Goal: Use online tool/utility: Utilize a website feature to perform a specific function

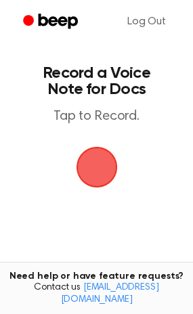
click at [83, 182] on span "button" at bounding box center [97, 167] width 49 height 49
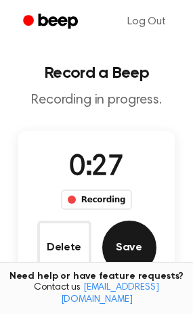
click at [140, 253] on button "Save" at bounding box center [129, 248] width 54 height 54
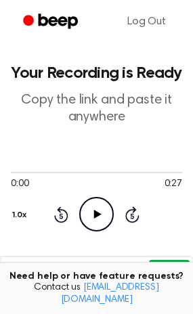
click at [157, 269] on button "Copy" at bounding box center [169, 272] width 40 height 25
click at [87, 211] on icon "Play Audio" at bounding box center [96, 214] width 35 height 35
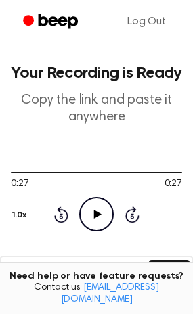
scroll to position [246, 0]
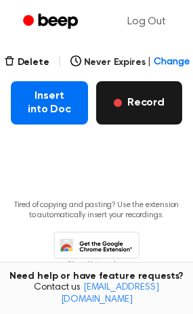
click at [100, 116] on button "Record" at bounding box center [139, 102] width 86 height 43
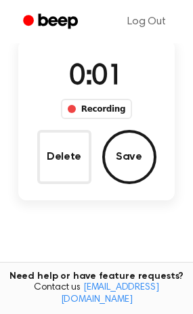
scroll to position [0, 0]
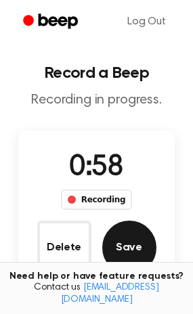
click at [140, 257] on button "Save" at bounding box center [129, 248] width 54 height 54
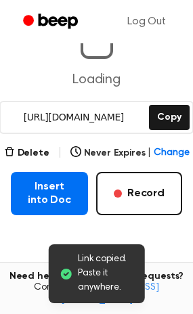
scroll to position [123, 0]
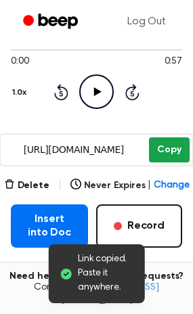
click at [179, 140] on button "Copy" at bounding box center [169, 150] width 40 height 25
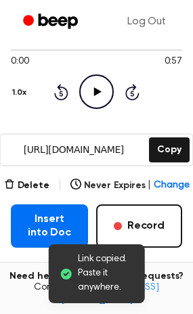
click at [108, 78] on icon "Play Audio" at bounding box center [96, 92] width 35 height 35
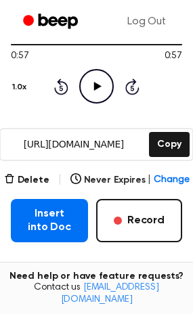
scroll to position [184, 0]
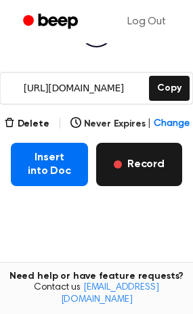
click at [157, 166] on button "Record" at bounding box center [139, 164] width 86 height 43
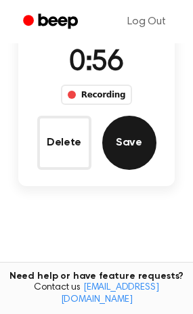
click at [140, 137] on button "Save" at bounding box center [129, 143] width 54 height 54
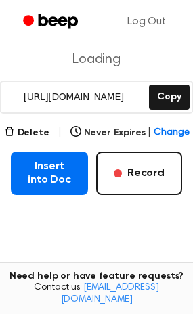
scroll to position [176, 0]
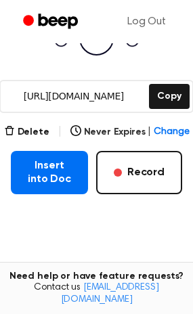
click at [149, 94] on div "[URL][DOMAIN_NAME] Copy" at bounding box center [96, 96] width 194 height 33
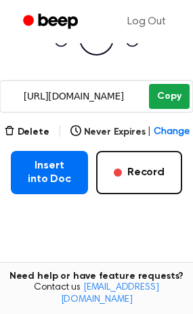
click at [156, 95] on button "Copy" at bounding box center [169, 96] width 40 height 25
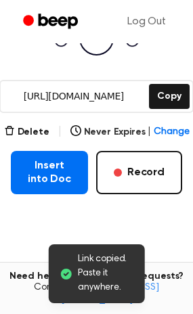
scroll to position [115, 0]
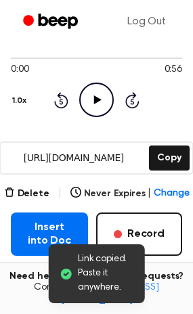
click at [95, 97] on icon at bounding box center [97, 100] width 7 height 9
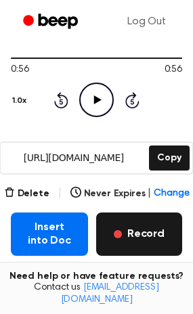
click at [133, 226] on button "Record" at bounding box center [139, 234] width 86 height 43
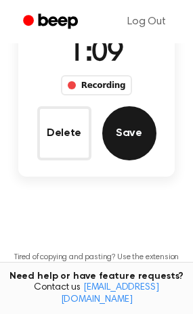
click at [133, 146] on button "Save" at bounding box center [129, 133] width 54 height 54
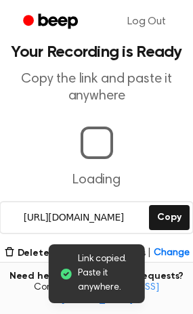
scroll to position [151, 0]
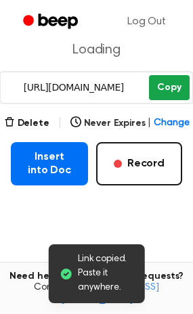
click at [165, 92] on button "Copy" at bounding box center [169, 87] width 40 height 25
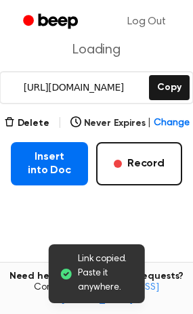
scroll to position [185, 0]
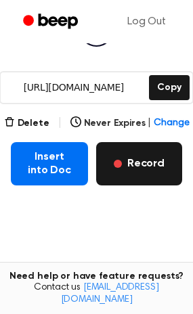
click at [169, 150] on button "Record" at bounding box center [139, 163] width 86 height 43
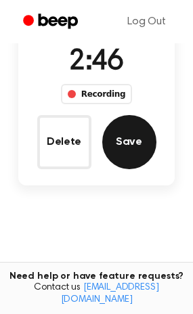
click at [115, 134] on button "Save" at bounding box center [129, 142] width 54 height 54
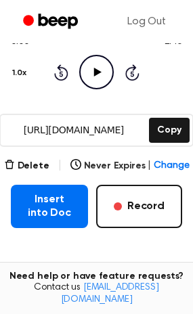
scroll to position [177, 0]
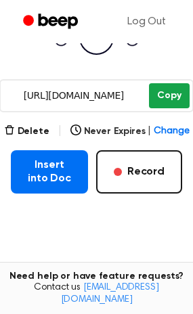
click at [167, 101] on button "Copy" at bounding box center [169, 95] width 40 height 25
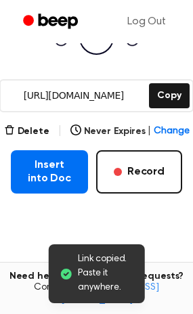
scroll to position [115, 0]
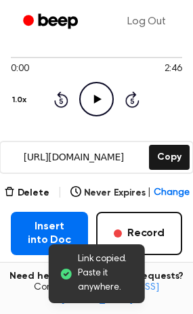
click at [98, 103] on icon "Play Audio" at bounding box center [96, 99] width 35 height 35
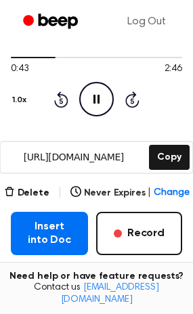
click at [91, 108] on icon "Pause Audio" at bounding box center [96, 99] width 35 height 35
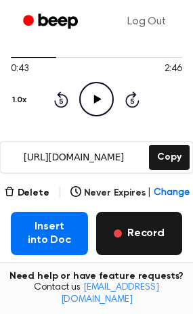
click at [165, 239] on button "Record" at bounding box center [139, 233] width 86 height 43
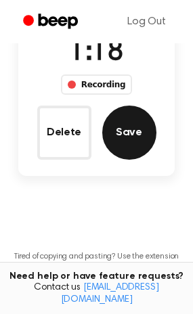
click at [117, 141] on button "Save" at bounding box center [129, 133] width 54 height 54
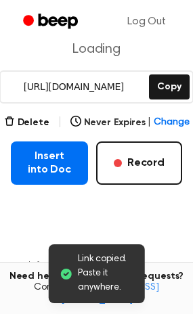
scroll to position [186, 0]
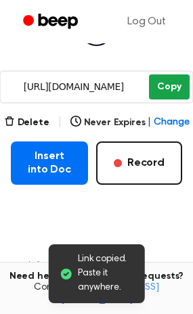
click at [173, 91] on button "Copy" at bounding box center [169, 87] width 40 height 25
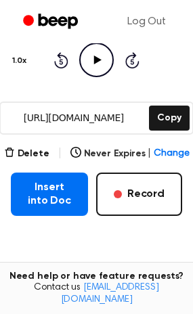
scroll to position [124, 0]
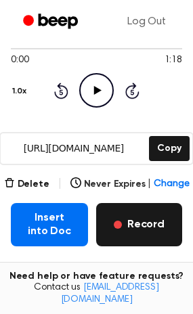
click at [148, 234] on button "Record" at bounding box center [139, 224] width 86 height 43
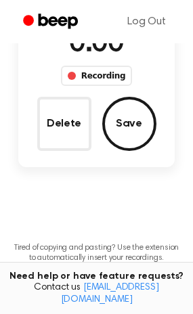
scroll to position [45, 0]
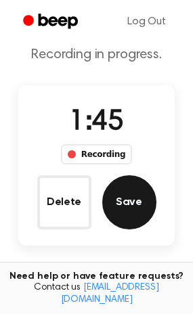
click at [142, 218] on button "Save" at bounding box center [129, 202] width 54 height 54
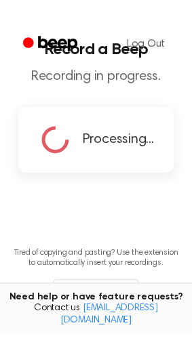
scroll to position [0, 0]
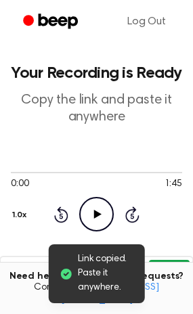
click at [150, 263] on button "Copy" at bounding box center [169, 272] width 40 height 25
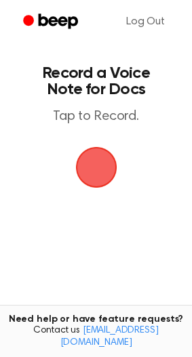
click at [85, 185] on span "button" at bounding box center [95, 167] width 41 height 41
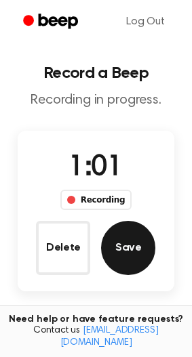
click at [120, 260] on button "Save" at bounding box center [128, 248] width 54 height 54
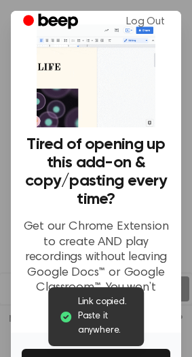
scroll to position [113, 0]
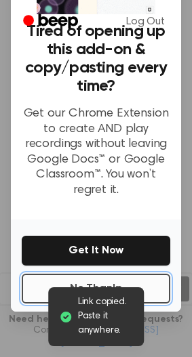
click at [144, 278] on button "No Thanks" at bounding box center [96, 289] width 148 height 30
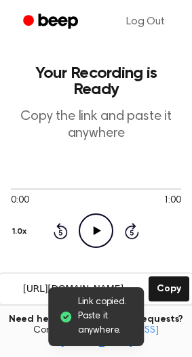
click at [95, 218] on icon "Play Audio" at bounding box center [96, 230] width 35 height 35
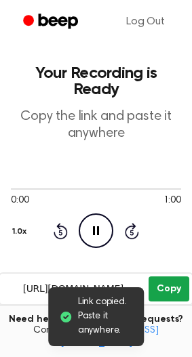
click at [166, 278] on button "Copy" at bounding box center [168, 288] width 40 height 25
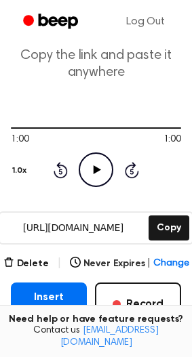
scroll to position [136, 0]
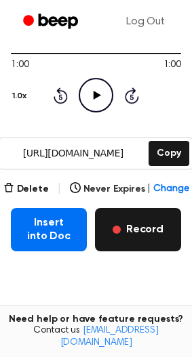
click at [146, 208] on button "Record" at bounding box center [138, 229] width 86 height 43
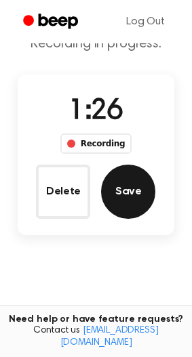
click at [138, 203] on button "Save" at bounding box center [128, 192] width 54 height 54
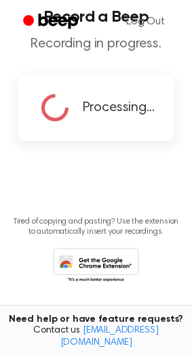
scroll to position [0, 0]
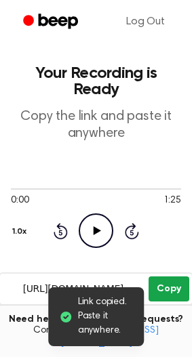
click at [168, 276] on button "Copy" at bounding box center [168, 288] width 40 height 25
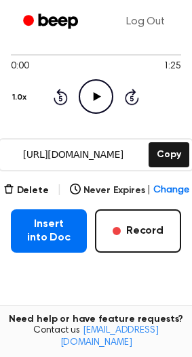
scroll to position [136, 0]
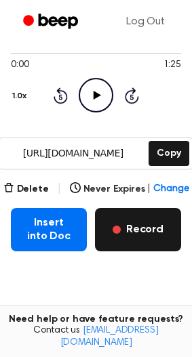
click at [157, 208] on button "Record" at bounding box center [138, 229] width 86 height 43
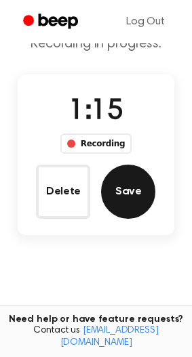
drag, startPoint x: 157, startPoint y: 205, endPoint x: 129, endPoint y: 206, distance: 27.8
click at [129, 206] on button "Save" at bounding box center [128, 192] width 54 height 54
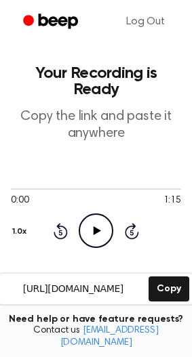
click at [106, 213] on icon "Play Audio" at bounding box center [96, 230] width 35 height 35
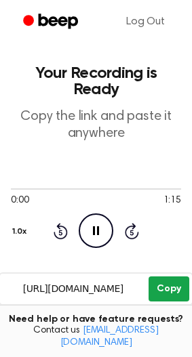
click at [166, 276] on button "Copy" at bounding box center [168, 288] width 40 height 25
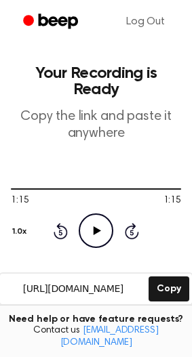
scroll to position [203, 0]
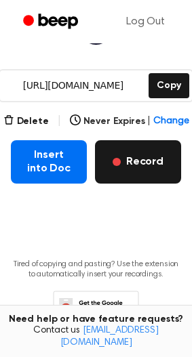
click at [145, 141] on button "Record" at bounding box center [138, 161] width 86 height 43
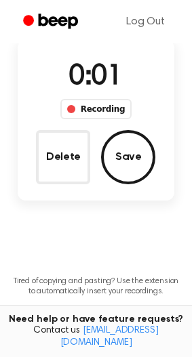
scroll to position [56, 0]
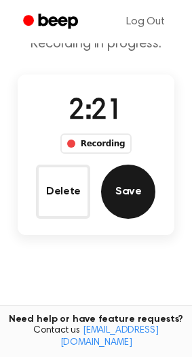
click at [127, 193] on button "Save" at bounding box center [128, 192] width 54 height 54
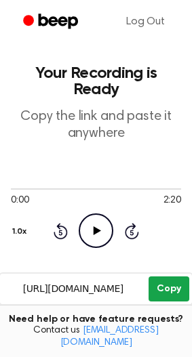
click at [167, 276] on button "Copy" at bounding box center [168, 288] width 40 height 25
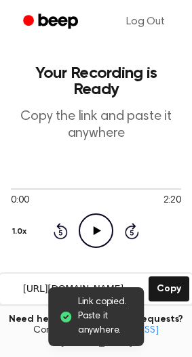
scroll to position [136, 0]
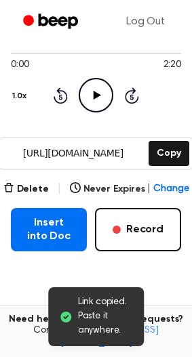
click at [91, 84] on icon "Play Audio" at bounding box center [96, 95] width 35 height 35
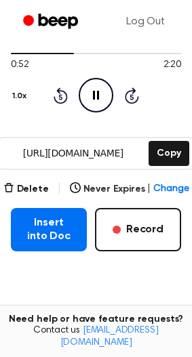
click at [84, 78] on icon "Pause Audio" at bounding box center [96, 95] width 35 height 35
